Goal: Task Accomplishment & Management: Use online tool/utility

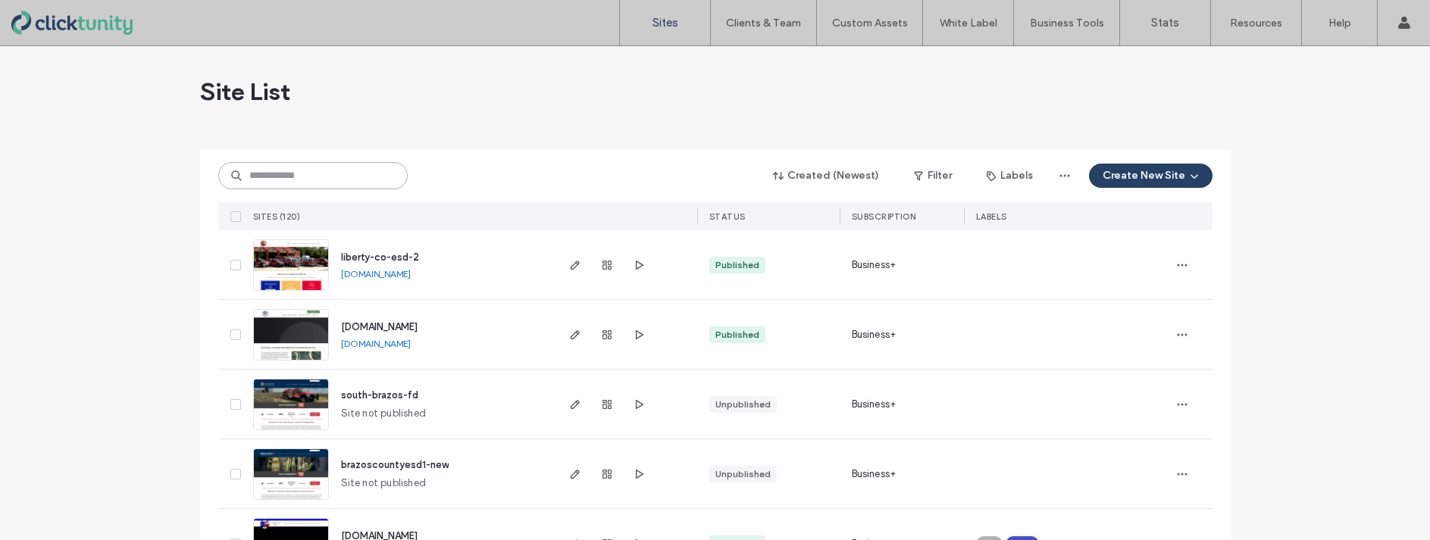
click at [335, 177] on input at bounding box center [312, 175] width 189 height 27
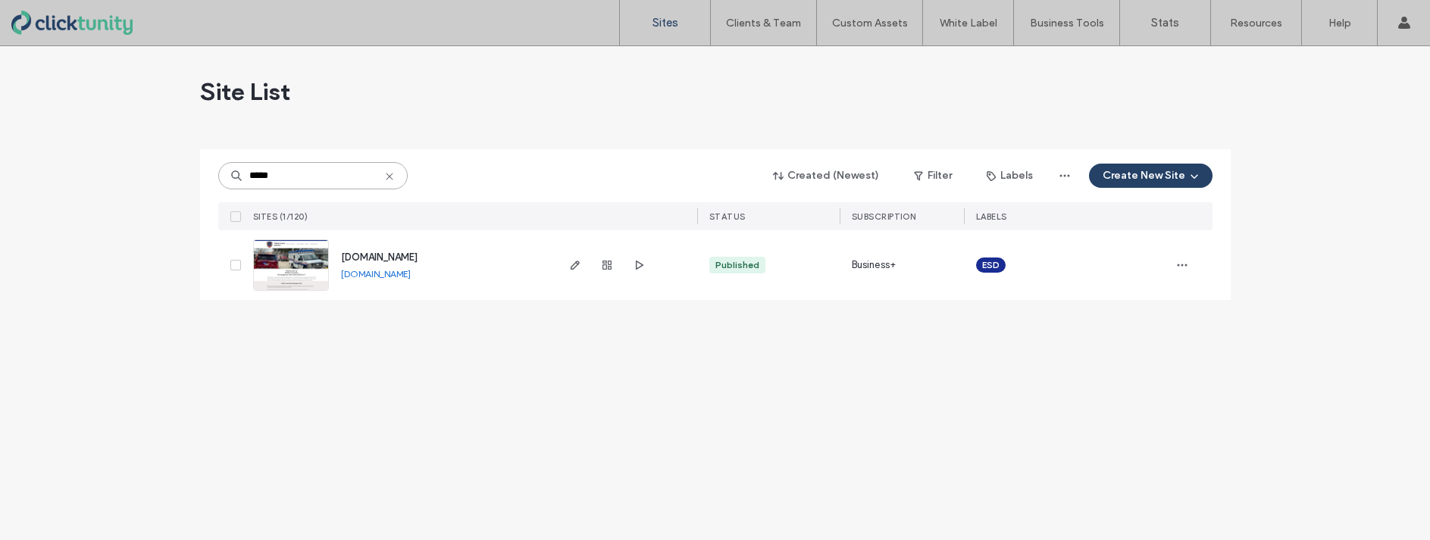
type input "*****"
click at [367, 252] on span "www.milamesd1.org" at bounding box center [379, 257] width 77 height 11
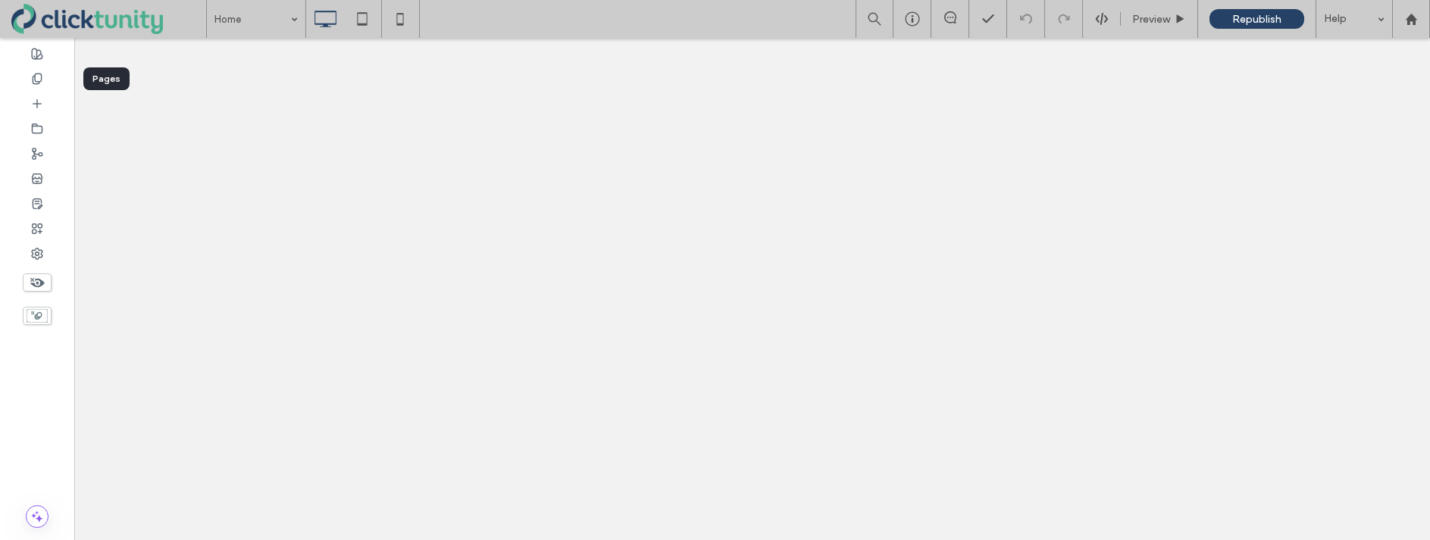
click at [50, 84] on div at bounding box center [37, 78] width 74 height 25
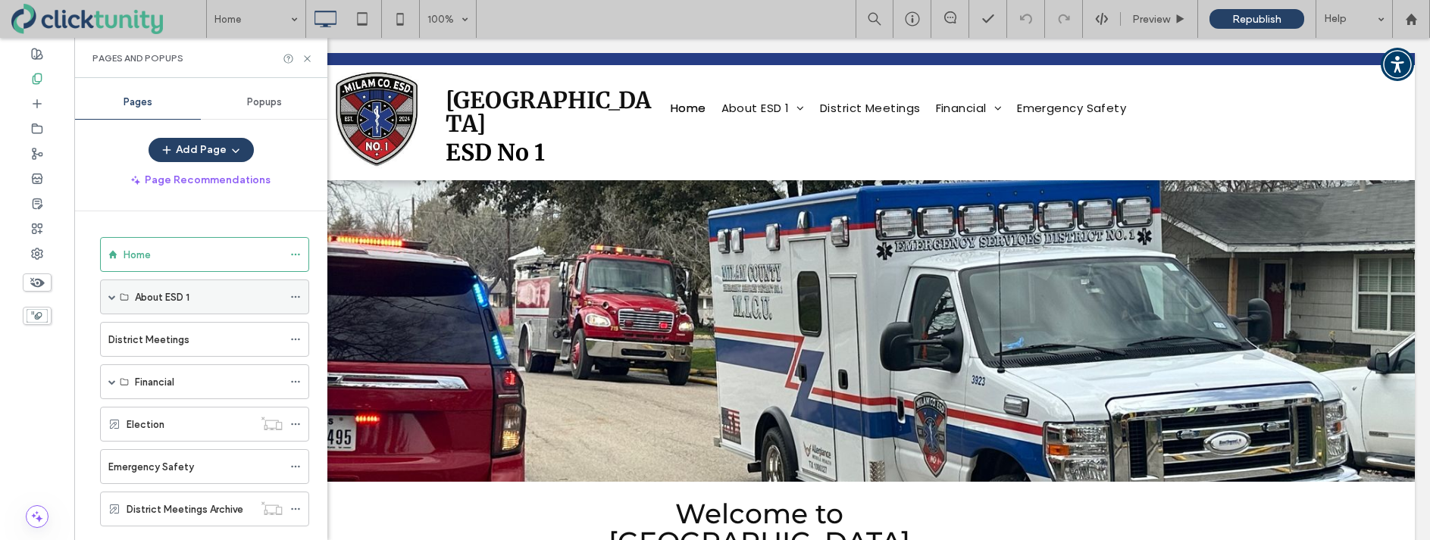
click at [111, 296] on span at bounding box center [112, 297] width 8 height 8
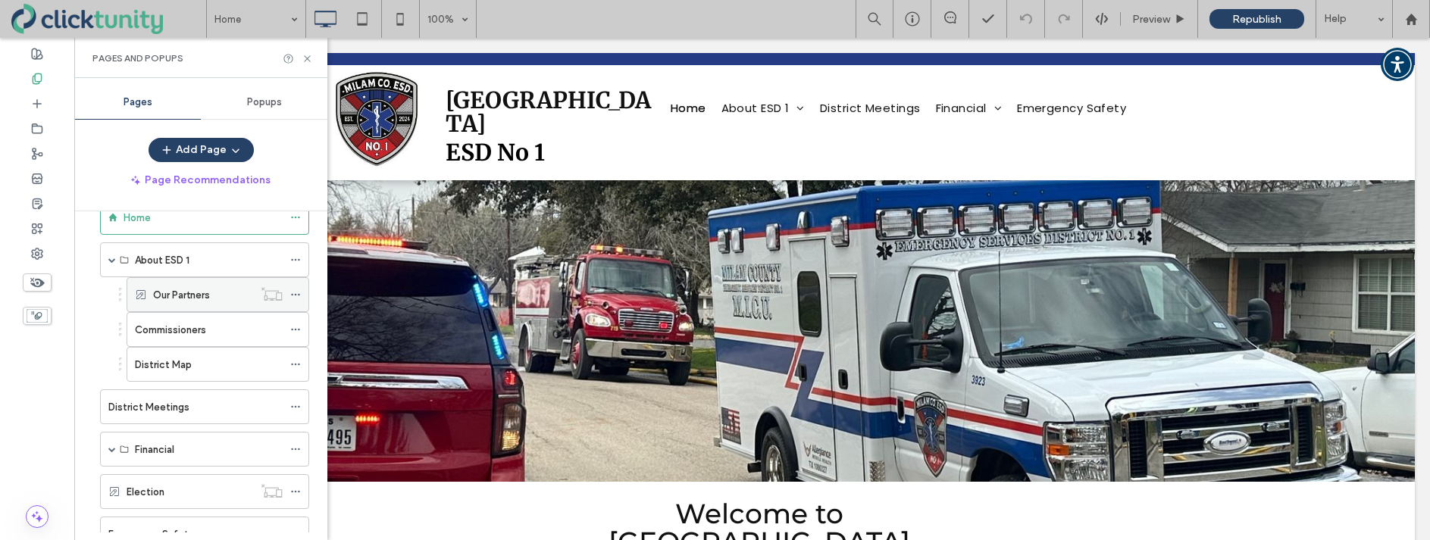
scroll to position [39, 0]
click at [296, 292] on icon at bounding box center [295, 292] width 11 height 11
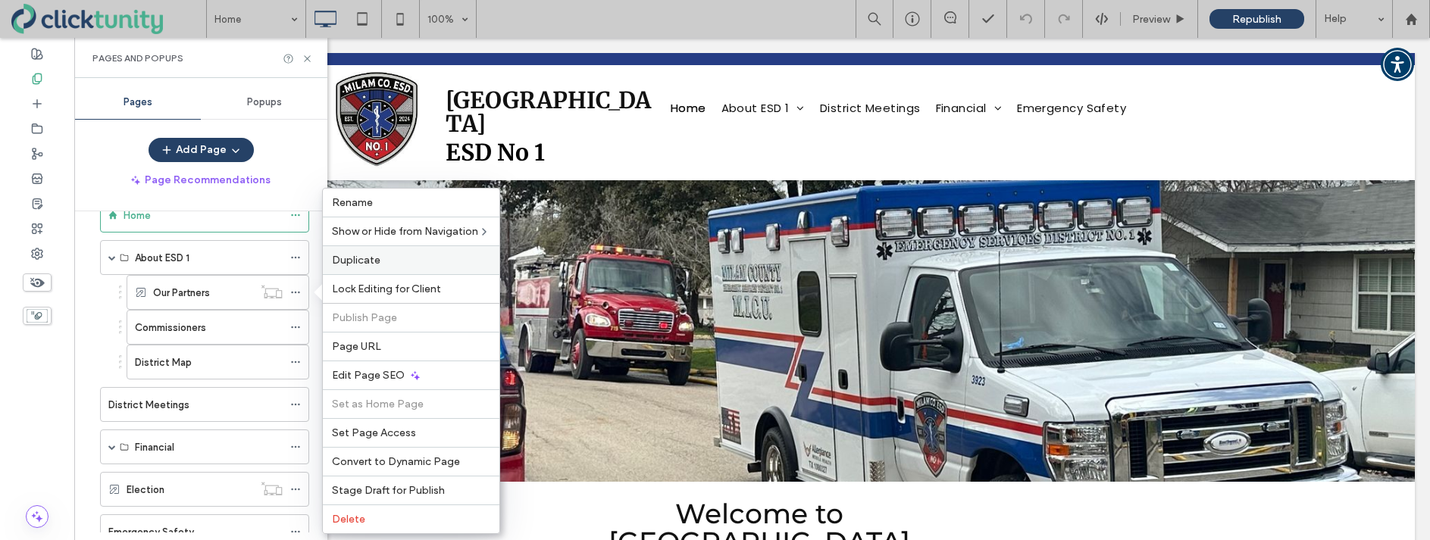
click at [352, 261] on span "Duplicate" at bounding box center [356, 260] width 48 height 13
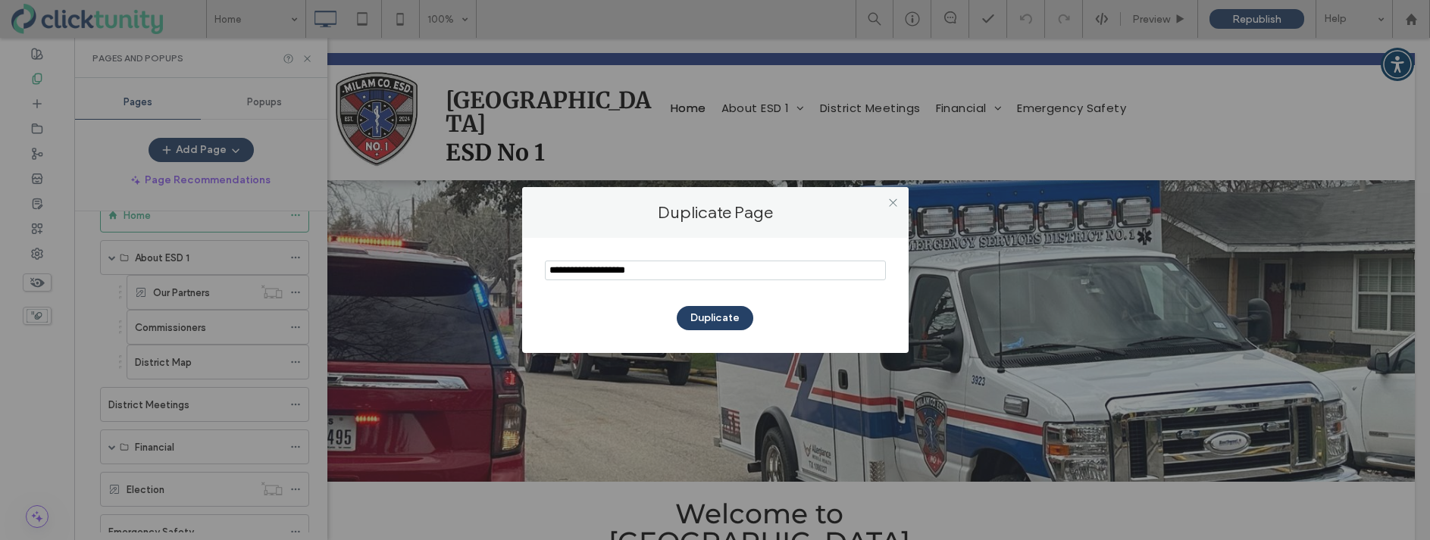
drag, startPoint x: 654, startPoint y: 272, endPoint x: 540, endPoint y: 271, distance: 113.6
click at [540, 271] on div "Duplicate" at bounding box center [715, 295] width 386 height 115
type input "*********"
click at [716, 313] on button "Duplicate" at bounding box center [715, 318] width 77 height 24
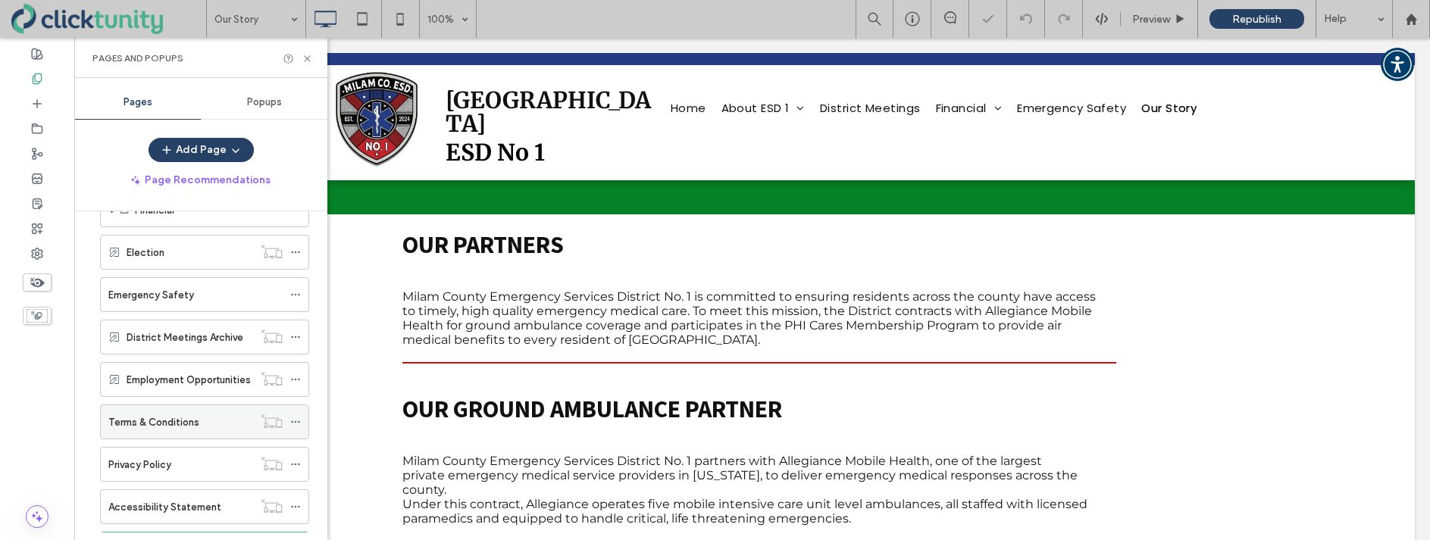
scroll to position [348, 0]
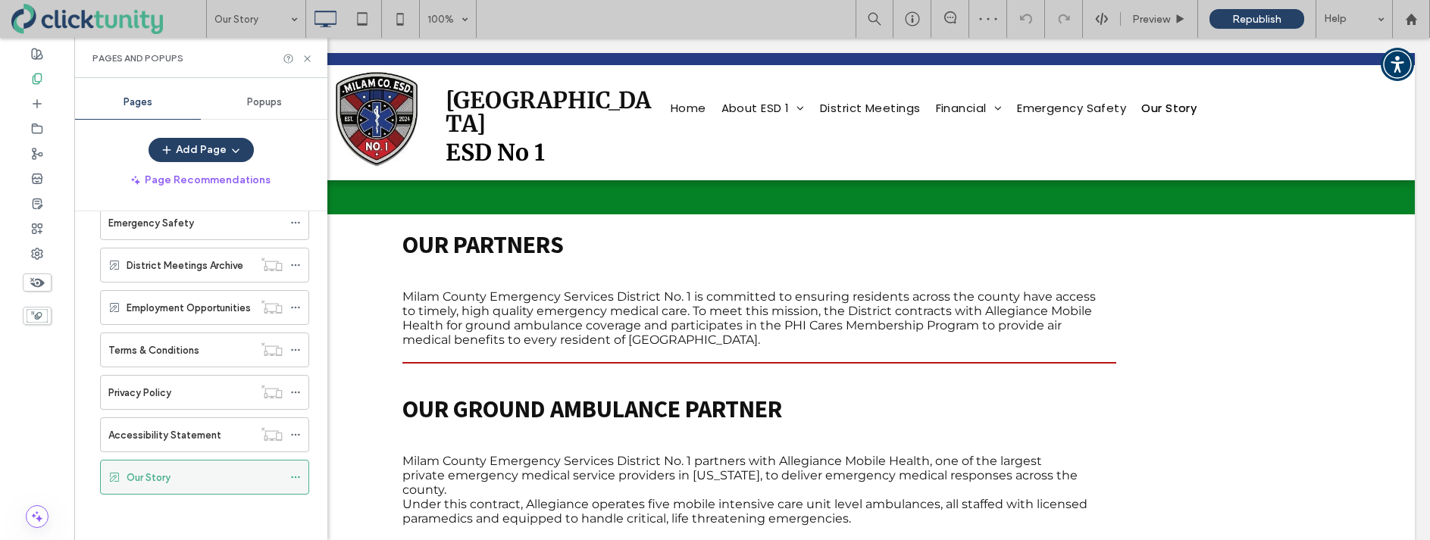
click at [295, 477] on use at bounding box center [295, 478] width 8 height 2
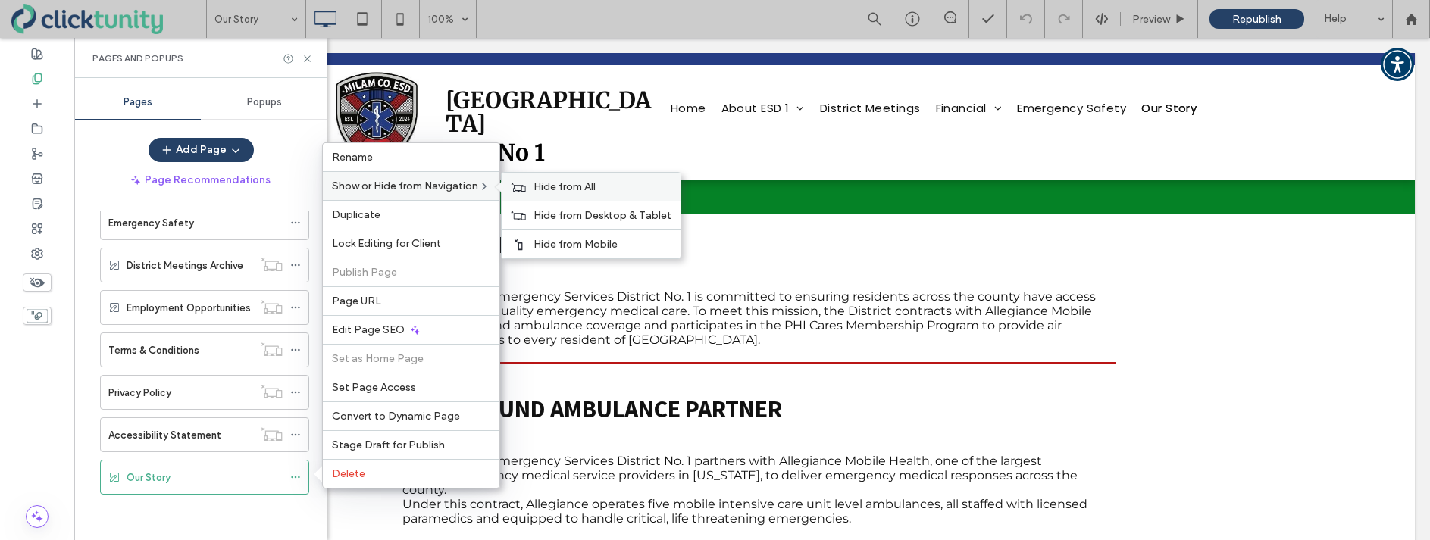
click at [518, 188] on icon at bounding box center [518, 187] width 15 height 11
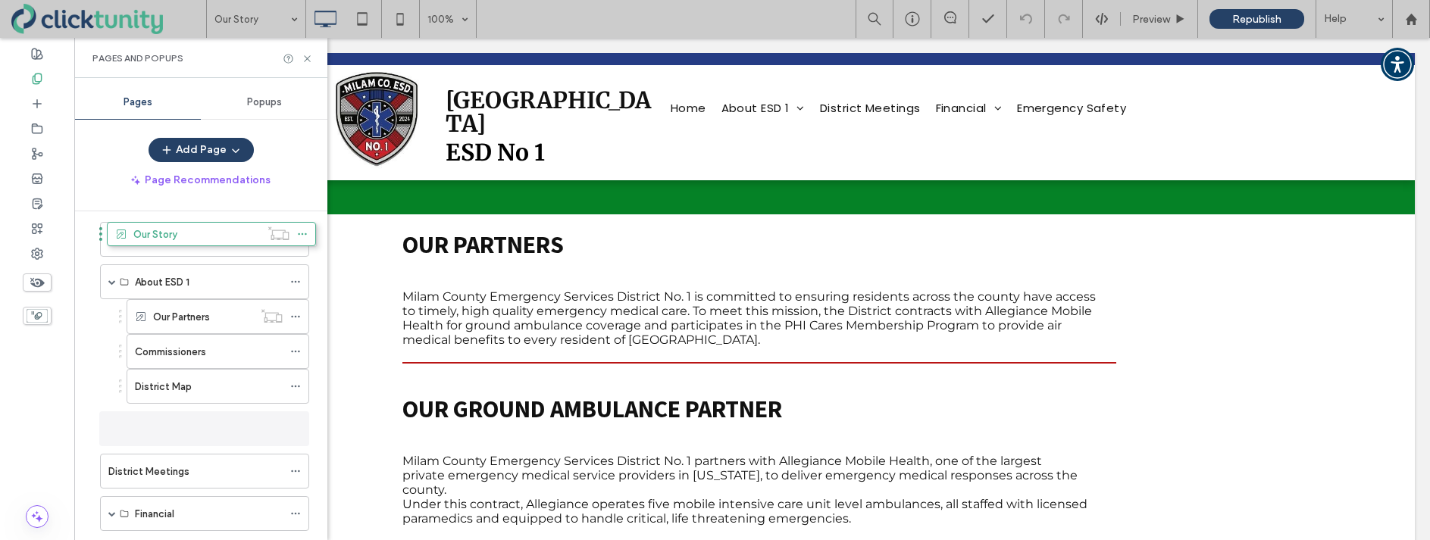
scroll to position [0, 0]
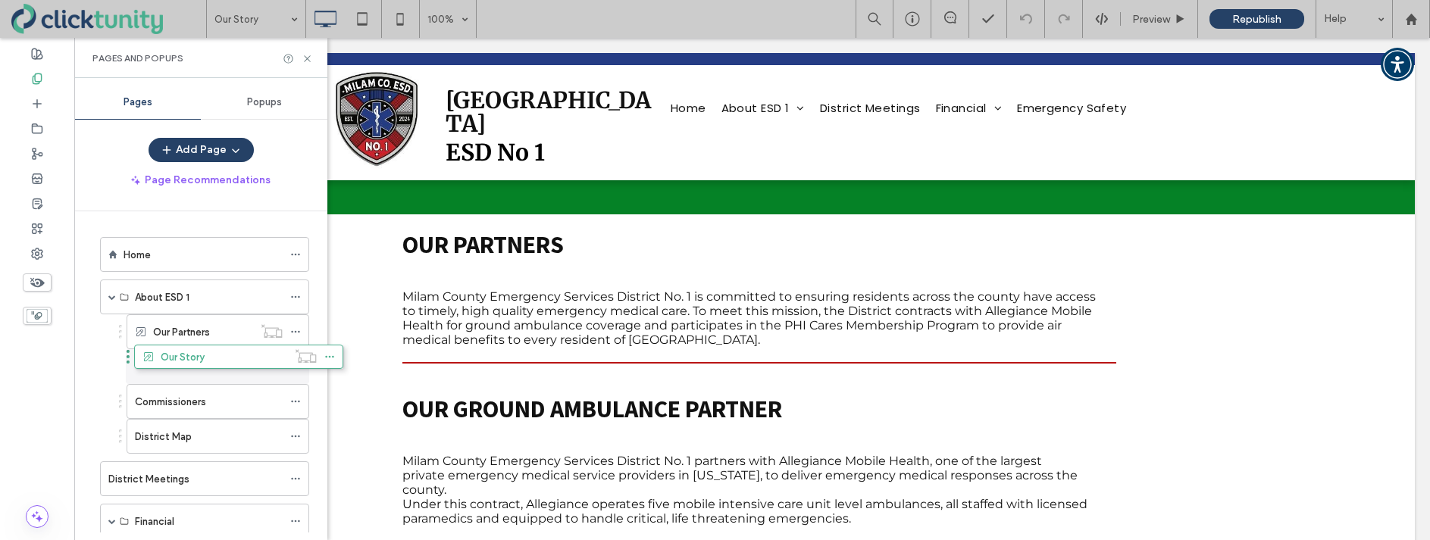
drag, startPoint x: 92, startPoint y: 472, endPoint x: 127, endPoint y: 357, distance: 120.1
drag, startPoint x: 120, startPoint y: 362, endPoint x: 122, endPoint y: 408, distance: 45.5
click at [155, 405] on label "Our Story" at bounding box center [175, 402] width 44 height 27
